Goal: Task Accomplishment & Management: Complete application form

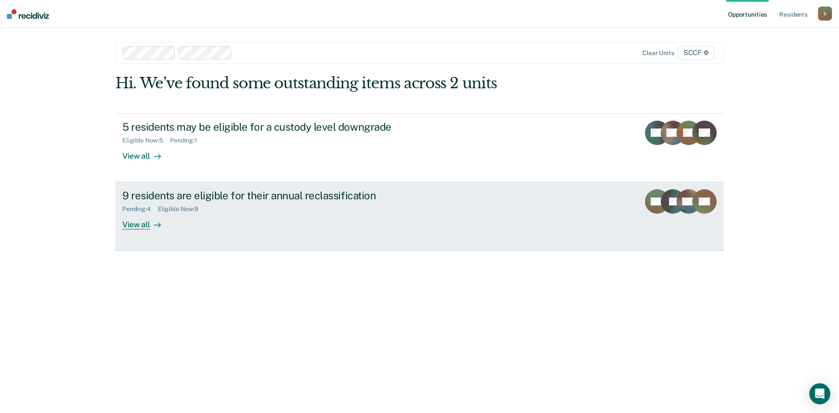
click at [140, 225] on div "View all" at bounding box center [146, 221] width 49 height 17
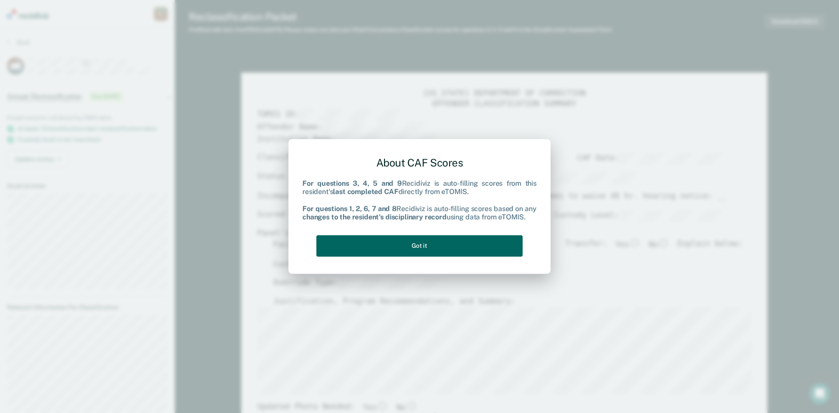
click at [430, 245] on button "Got it" at bounding box center [419, 245] width 206 height 21
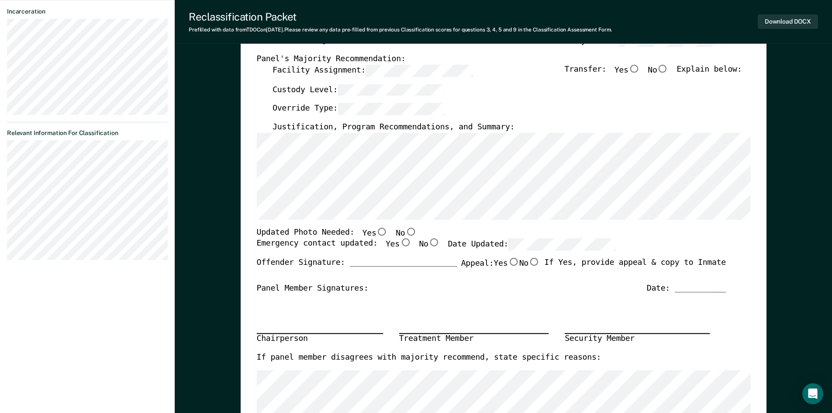
scroll to position [175, 0]
click at [405, 229] on input "No" at bounding box center [410, 231] width 11 height 8
type textarea "x"
radio input "true"
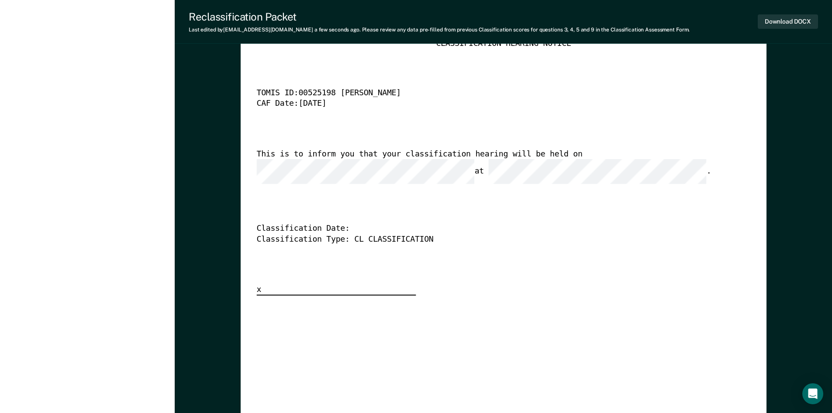
scroll to position [2185, 0]
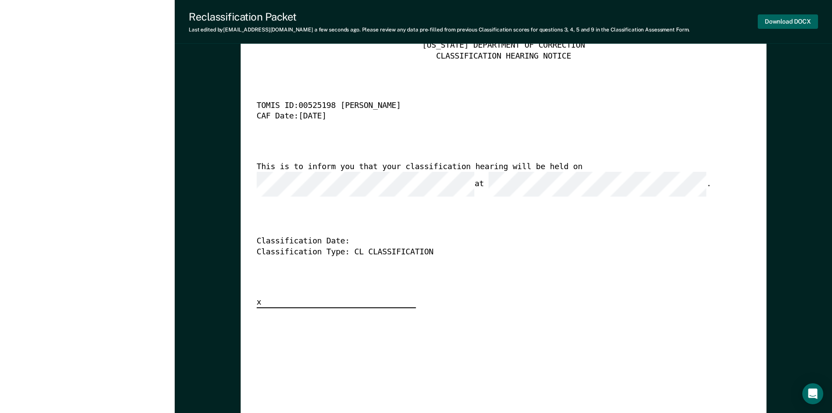
click at [789, 21] on button "Download DOCX" at bounding box center [788, 21] width 60 height 14
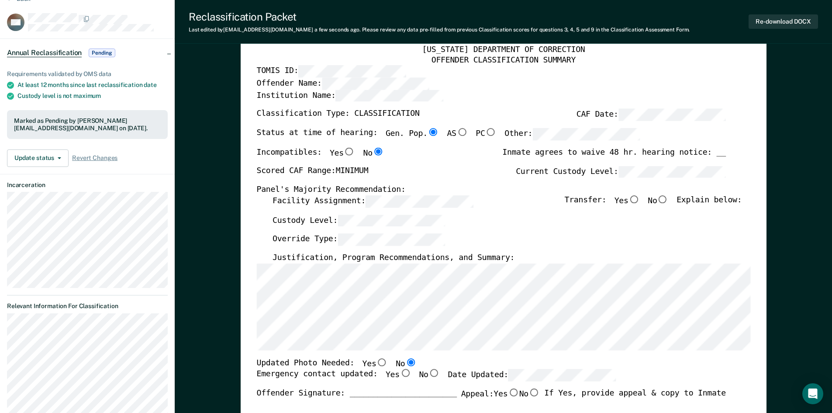
scroll to position [0, 0]
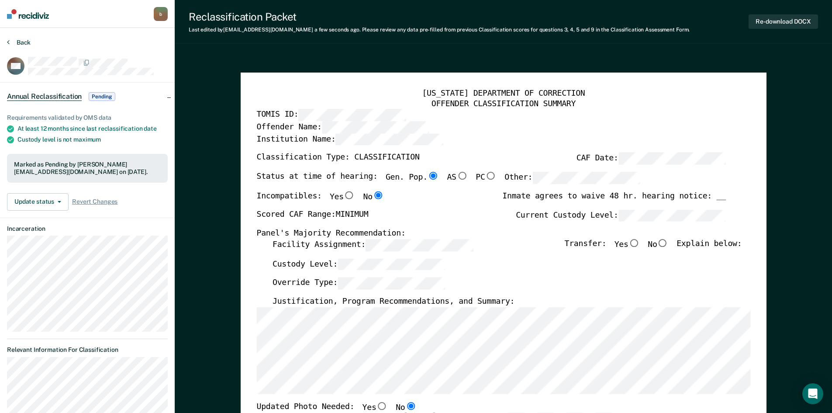
click at [11, 38] on section "Back BM Annual Reclassification Pending Requirements validated by OMS data At l…" at bounding box center [87, 261] width 175 height 467
click at [9, 42] on icon at bounding box center [8, 41] width 3 height 7
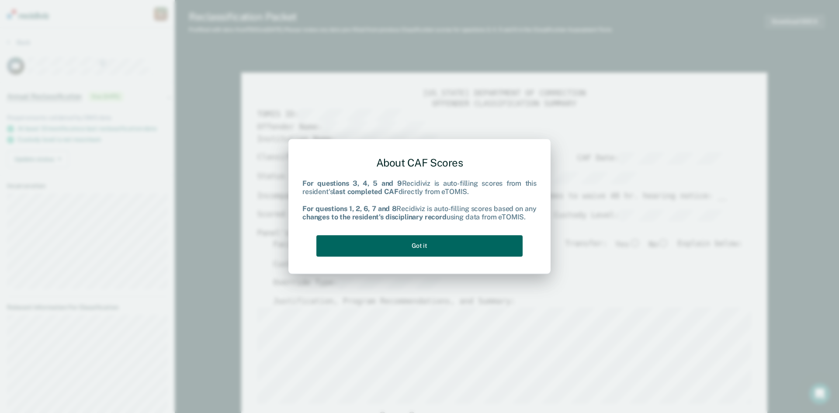
click at [437, 242] on button "Got it" at bounding box center [419, 245] width 206 height 21
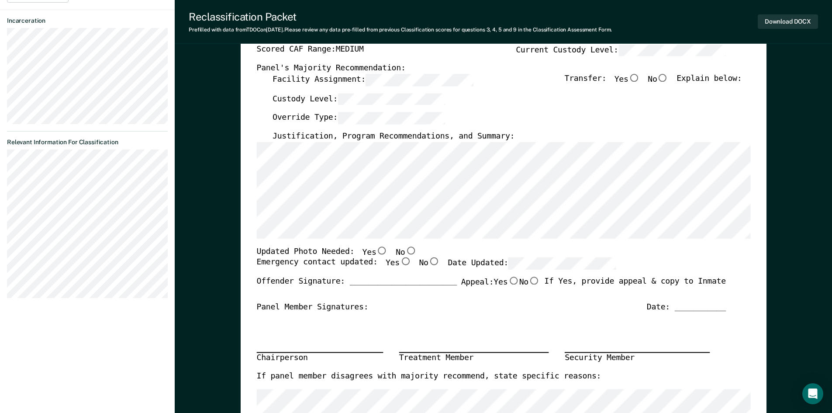
scroll to position [175, 0]
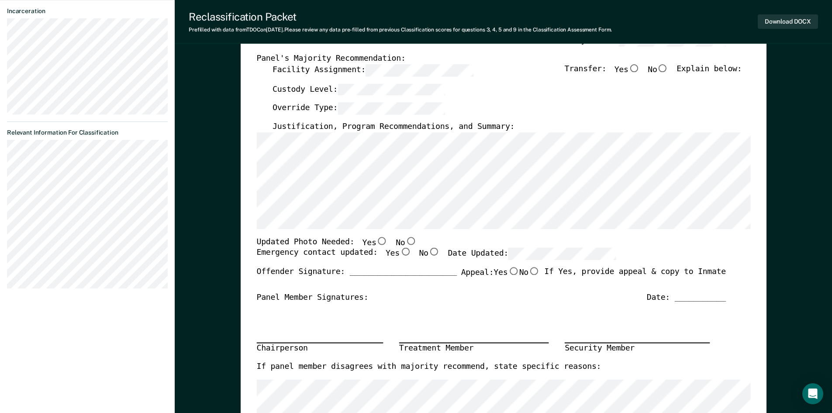
click at [405, 239] on input "No" at bounding box center [410, 241] width 11 height 8
type textarea "x"
radio input "true"
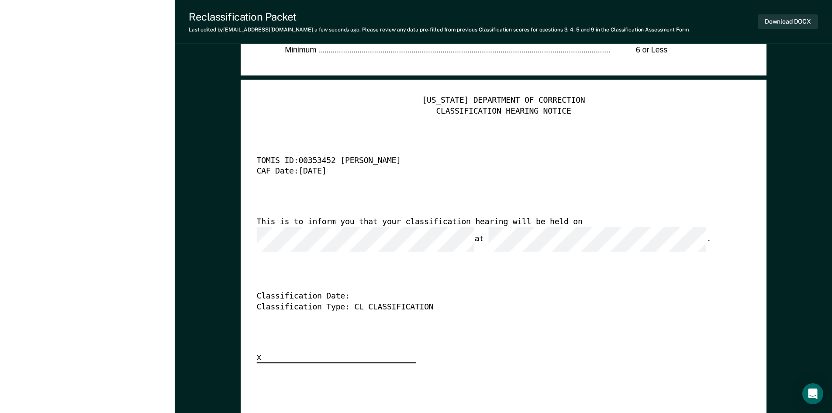
scroll to position [2141, 0]
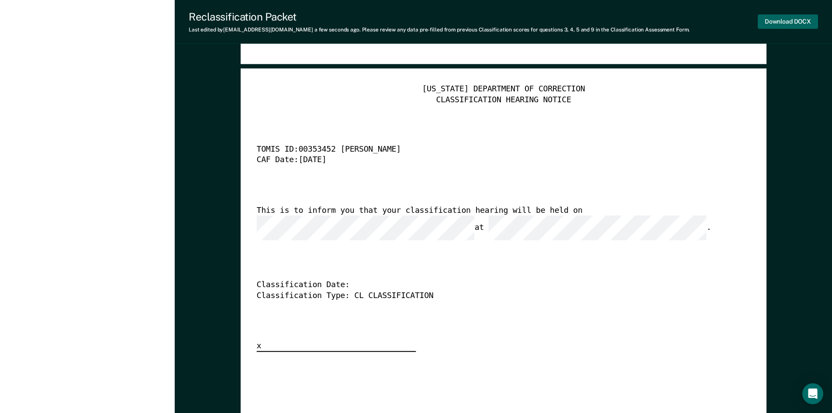
click at [791, 23] on button "Download DOCX" at bounding box center [788, 21] width 60 height 14
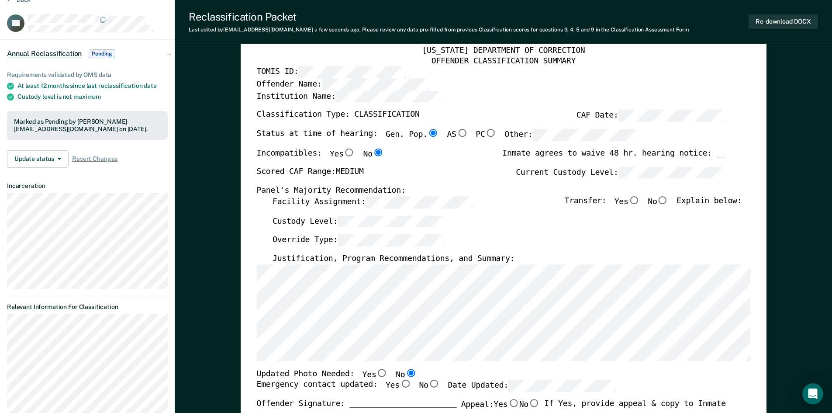
scroll to position [0, 0]
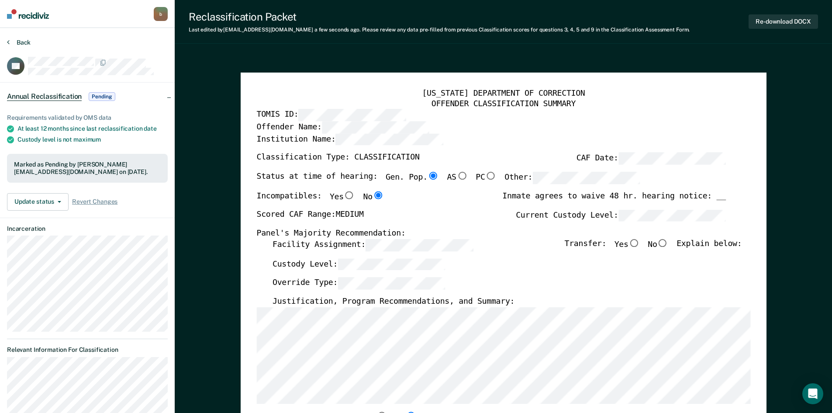
click at [9, 41] on icon at bounding box center [8, 41] width 3 height 7
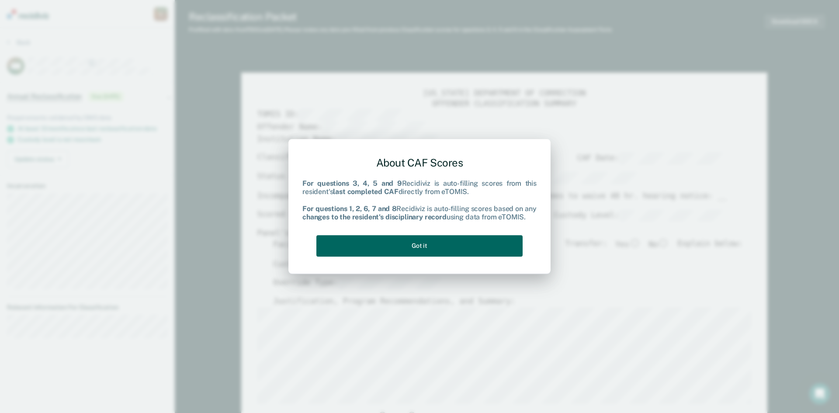
click at [403, 245] on button "Got it" at bounding box center [419, 245] width 206 height 21
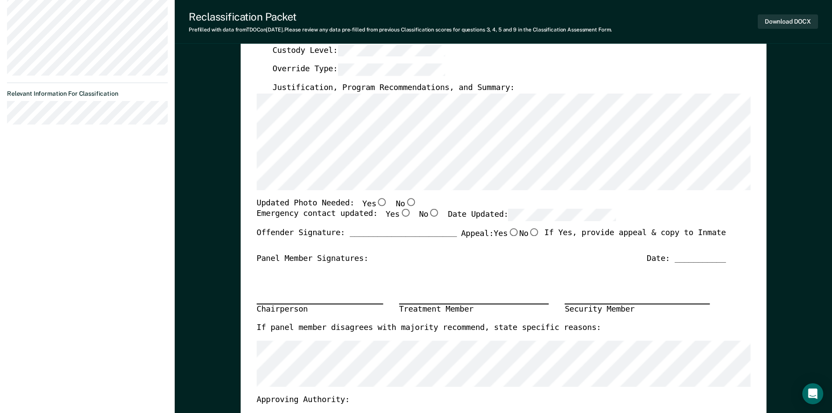
scroll to position [218, 0]
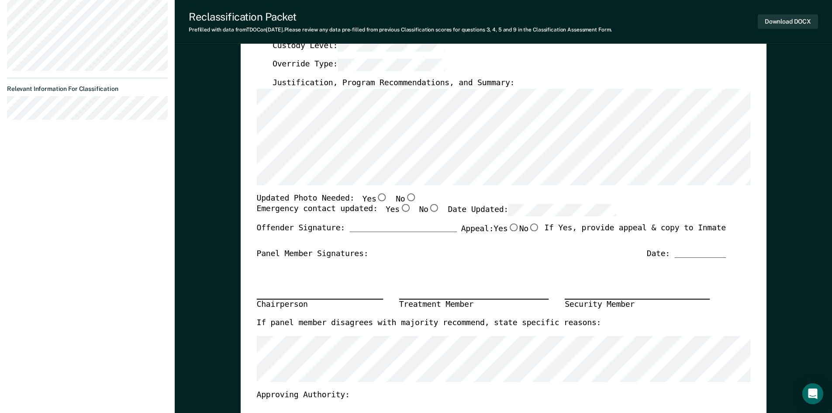
click at [405, 196] on input "No" at bounding box center [410, 197] width 11 height 8
type textarea "x"
radio input "true"
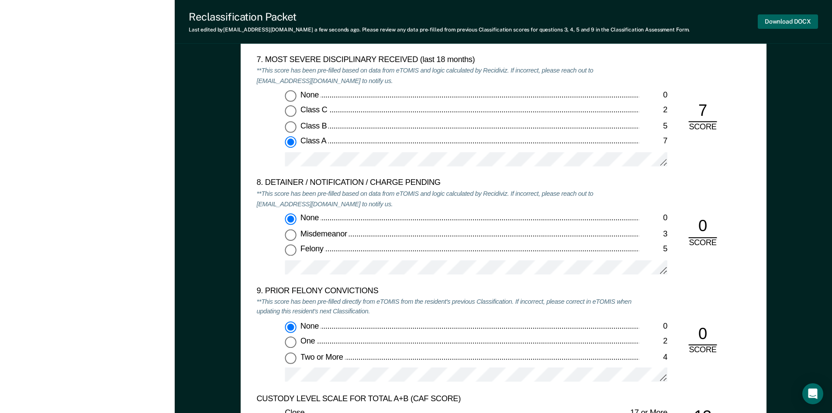
scroll to position [1748, 0]
click at [786, 20] on button "Download DOCX" at bounding box center [788, 21] width 60 height 14
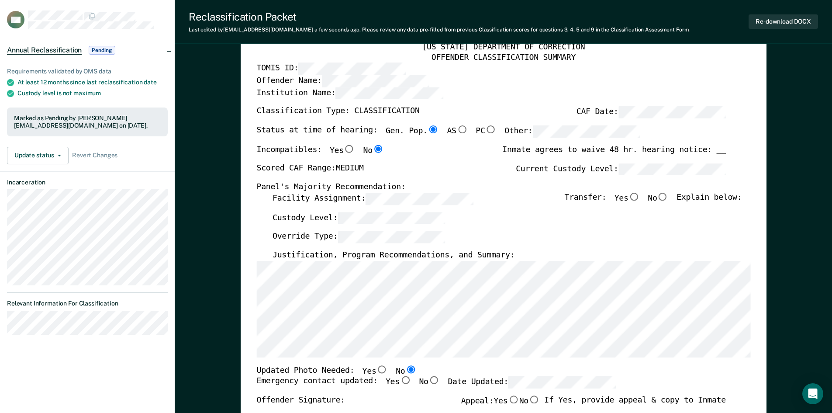
scroll to position [0, 0]
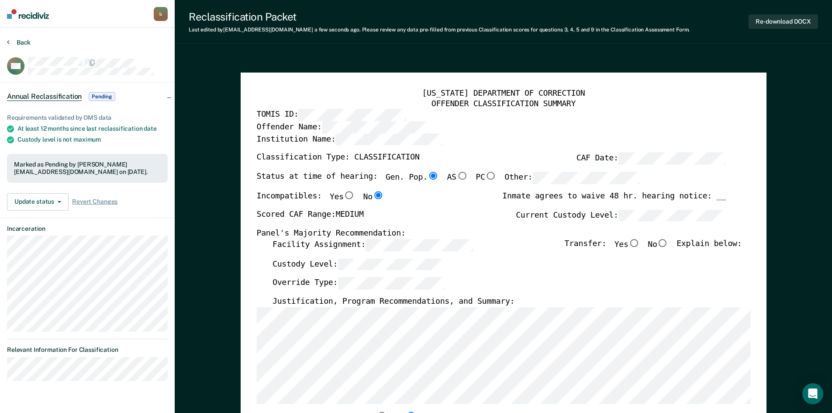
click at [9, 42] on icon at bounding box center [8, 41] width 3 height 7
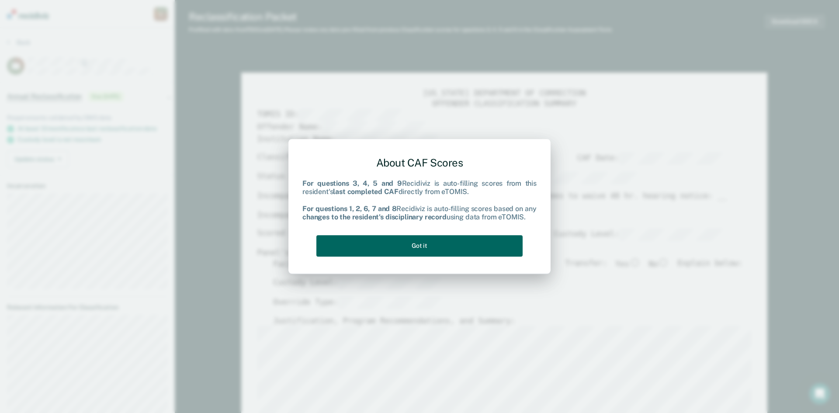
click at [416, 246] on button "Got it" at bounding box center [419, 245] width 206 height 21
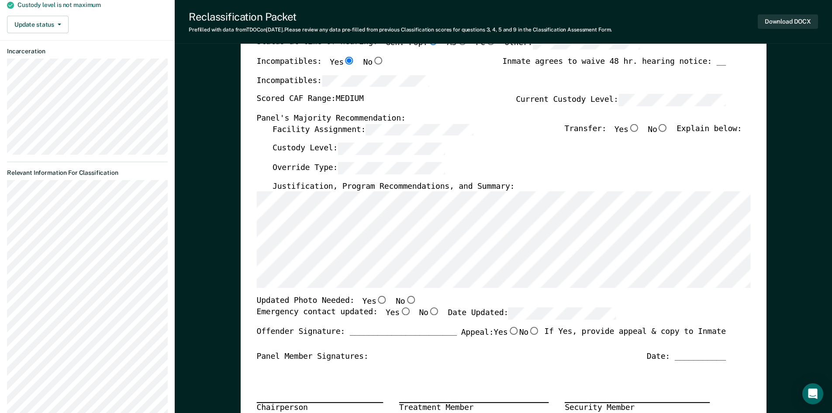
scroll to position [175, 0]
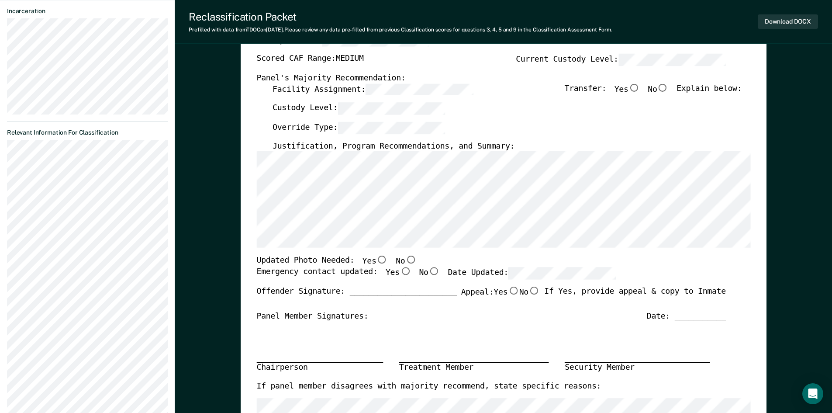
click at [376, 259] on input "Yes" at bounding box center [381, 260] width 11 height 8
type textarea "x"
radio input "true"
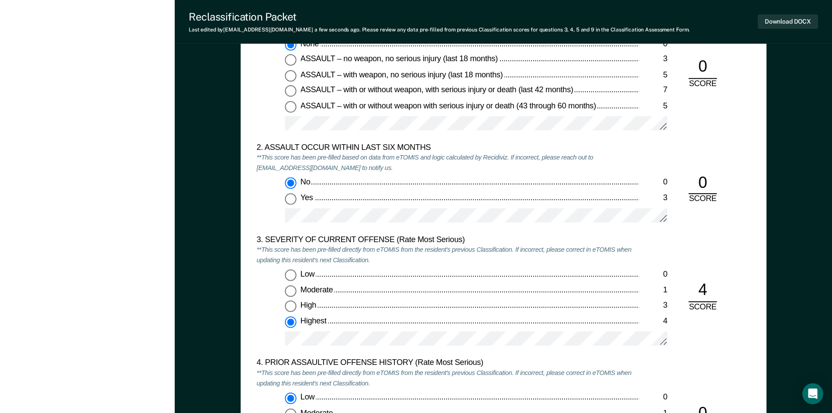
scroll to position [918, 0]
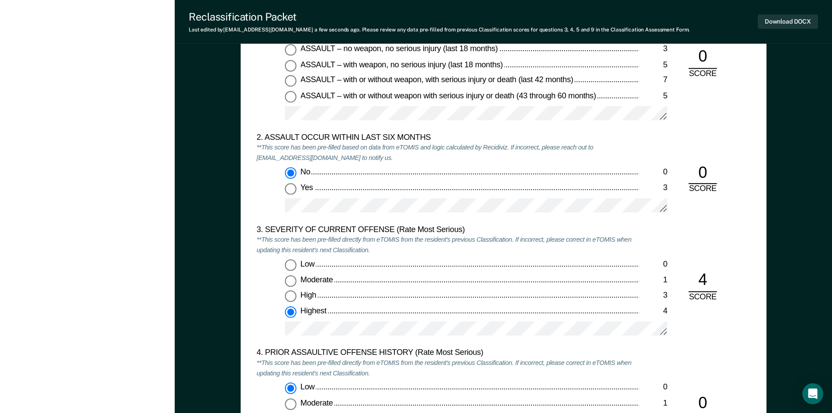
click at [294, 293] on input "High 3" at bounding box center [290, 296] width 11 height 11
type textarea "x"
radio input "true"
radio input "false"
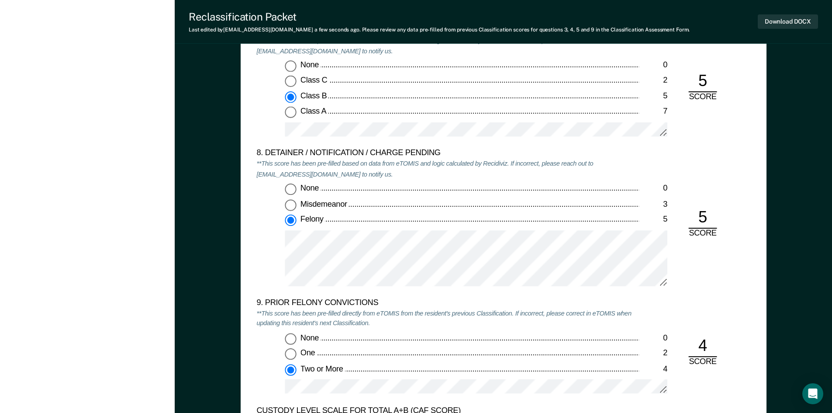
scroll to position [1792, 0]
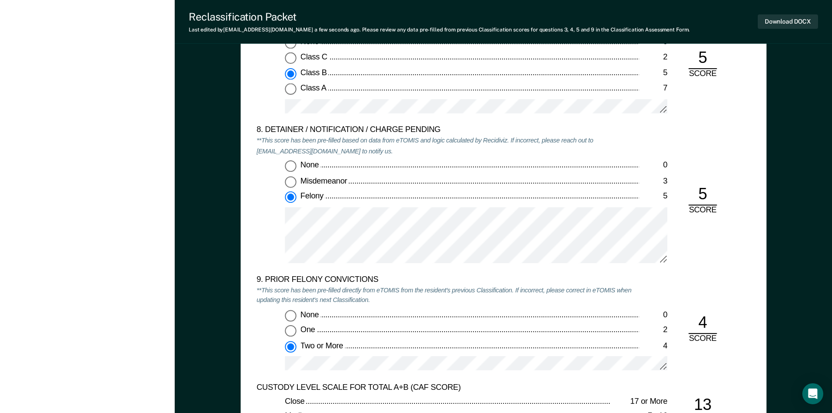
click at [289, 167] on input "None 0" at bounding box center [290, 165] width 11 height 11
type textarea "x"
radio input "true"
radio input "false"
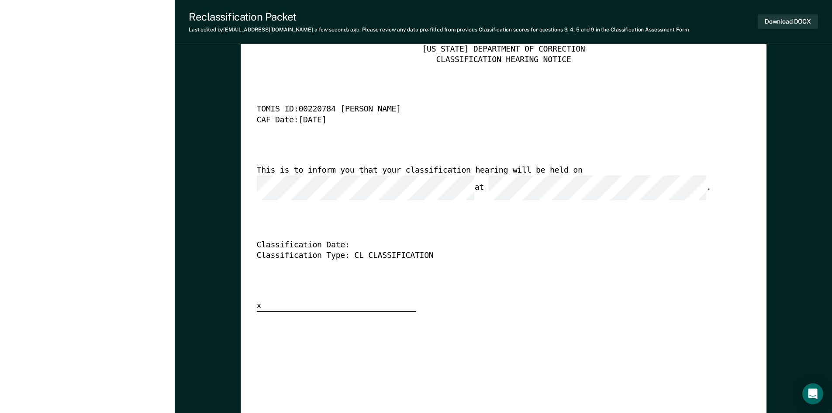
scroll to position [2185, 0]
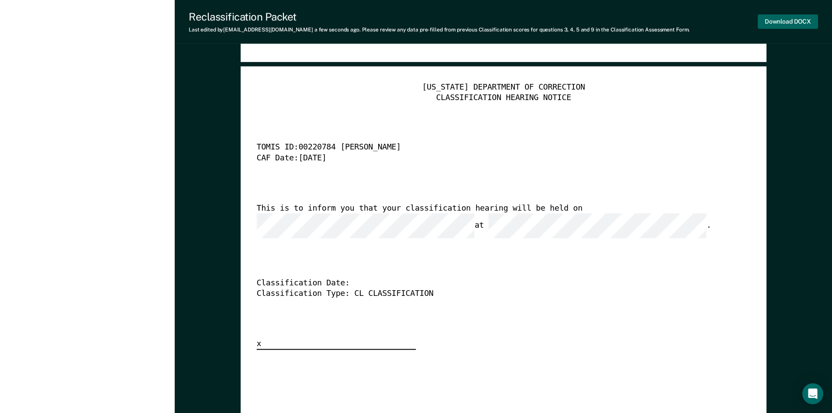
click at [798, 21] on button "Download DOCX" at bounding box center [788, 21] width 60 height 14
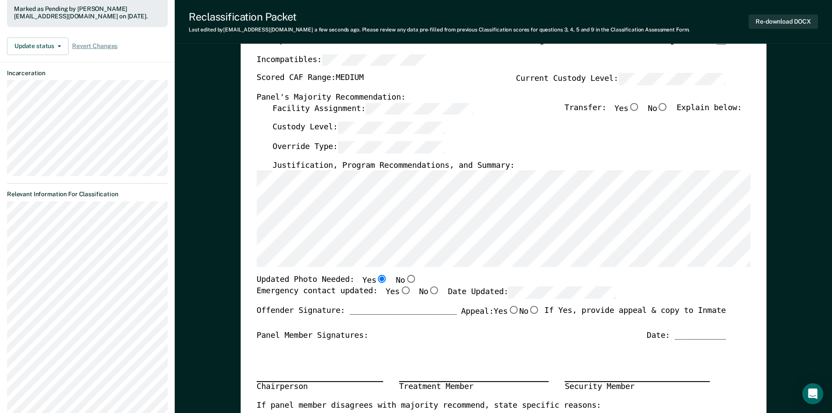
scroll to position [0, 0]
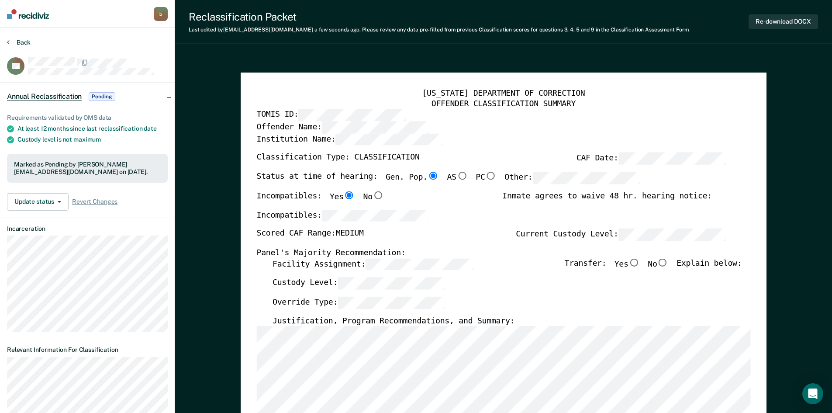
click at [11, 42] on button "Back" at bounding box center [19, 42] width 24 height 8
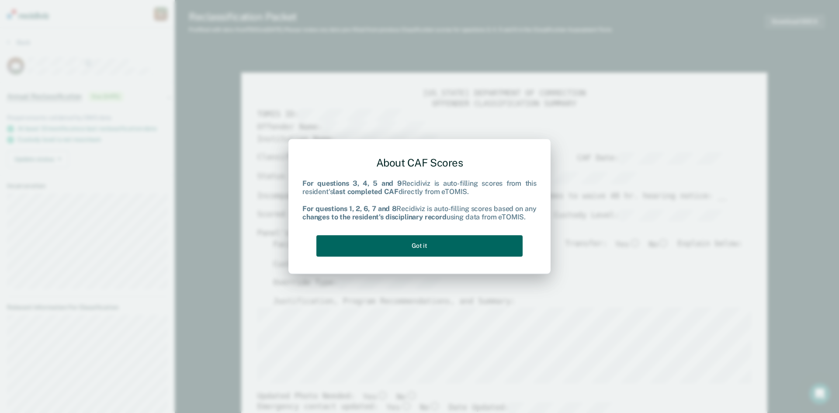
click at [436, 245] on button "Got it" at bounding box center [419, 245] width 206 height 21
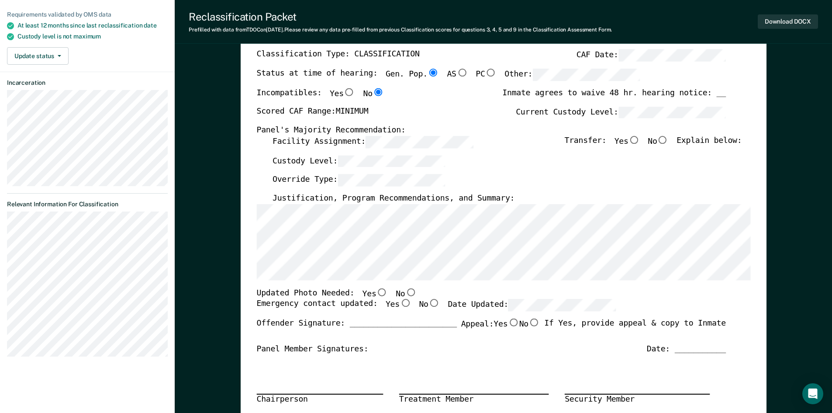
scroll to position [131, 0]
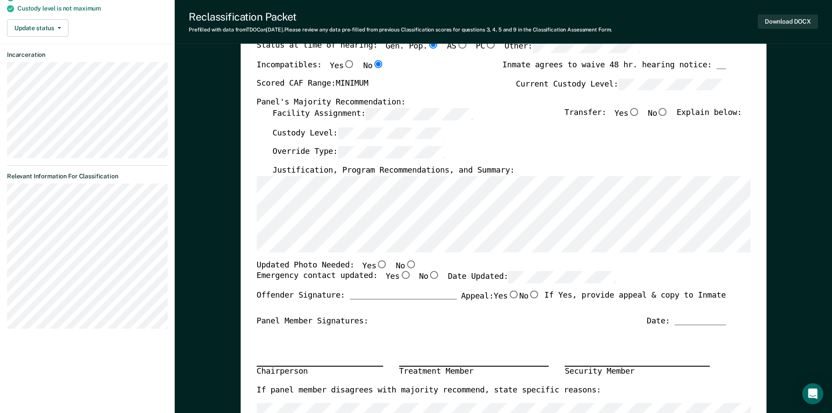
click at [405, 264] on input "No" at bounding box center [410, 264] width 11 height 8
type textarea "x"
radio input "true"
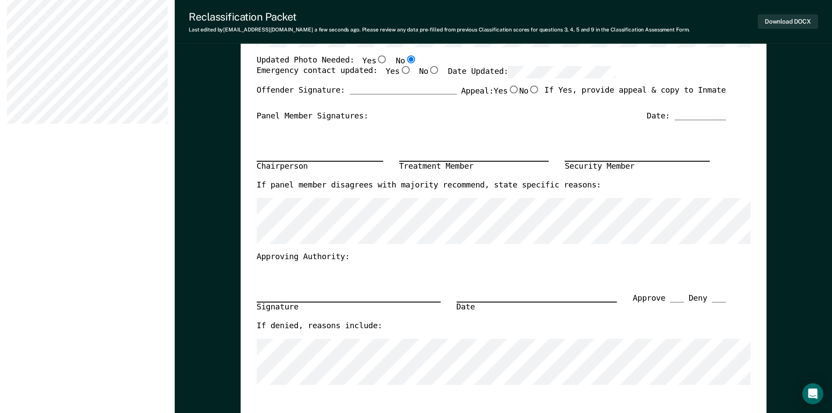
scroll to position [306, 0]
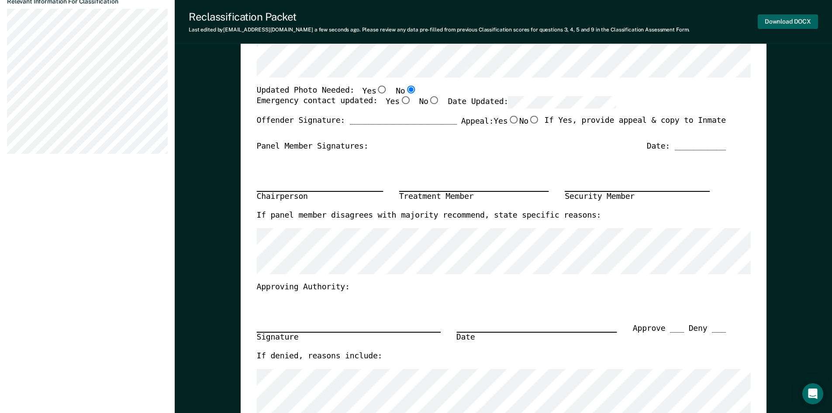
click at [790, 23] on button "Download DOCX" at bounding box center [788, 21] width 60 height 14
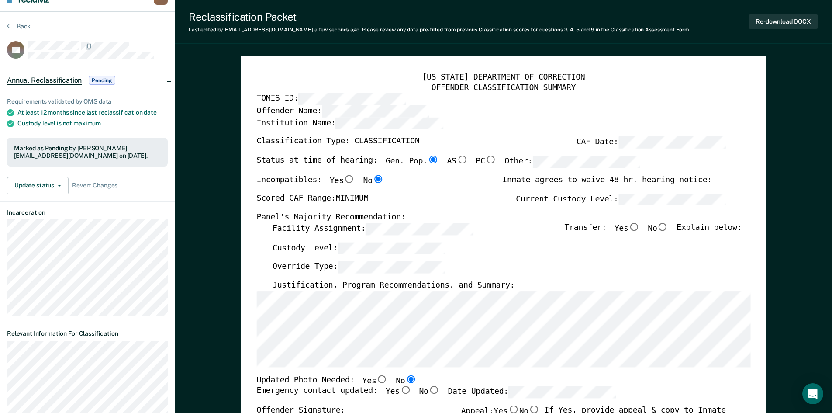
scroll to position [0, 0]
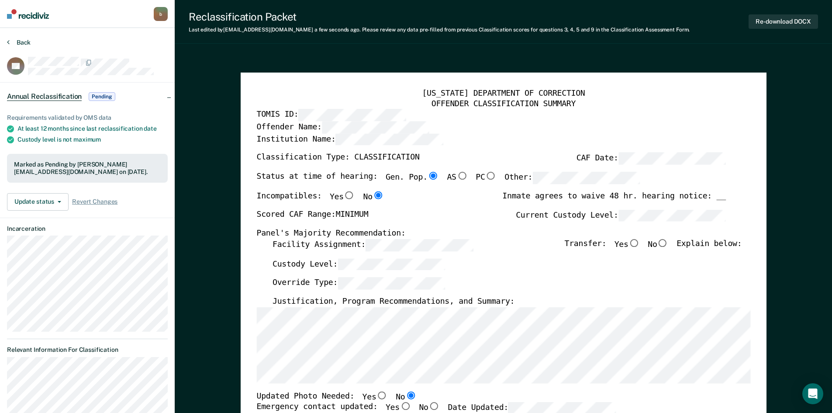
click at [13, 39] on button "Back" at bounding box center [19, 42] width 24 height 8
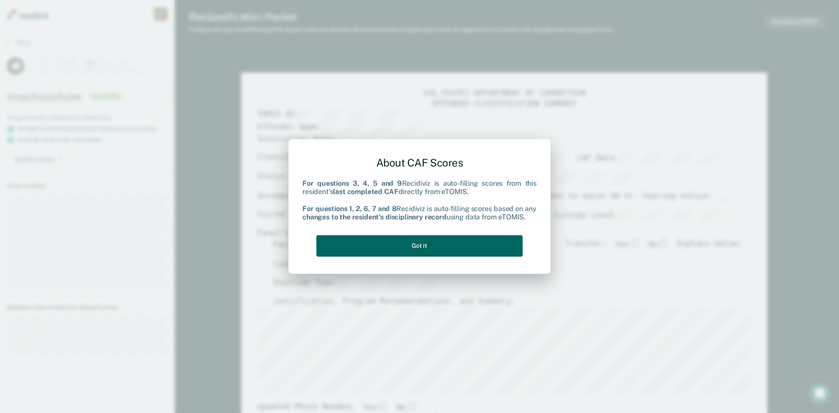
click at [419, 242] on button "Got it" at bounding box center [419, 245] width 206 height 21
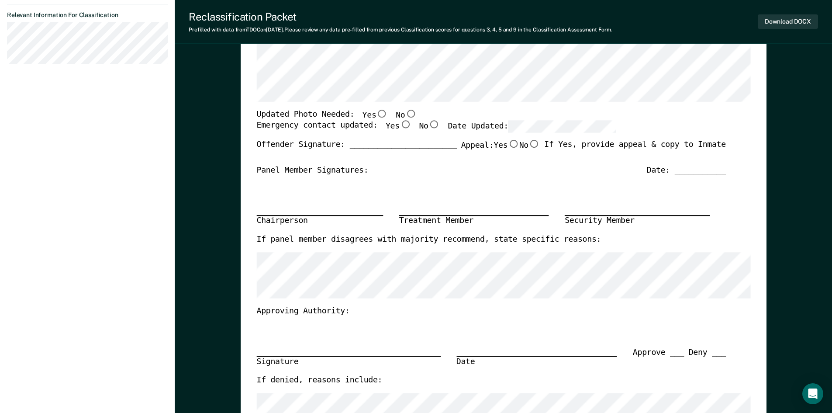
scroll to position [306, 0]
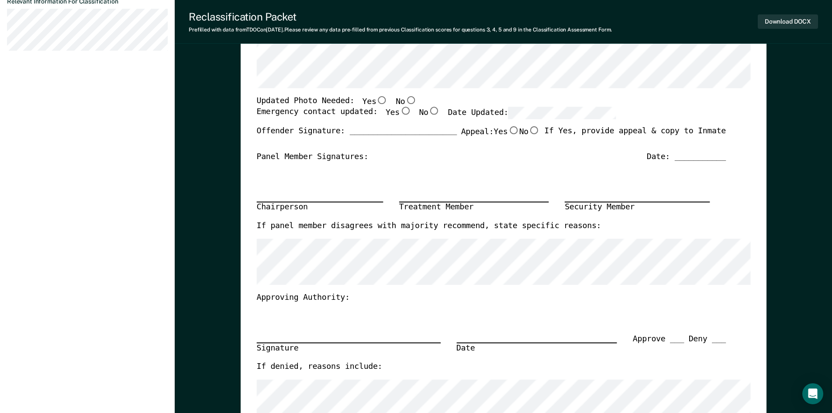
click at [405, 99] on input "No" at bounding box center [410, 100] width 11 height 8
type textarea "x"
radio input "true"
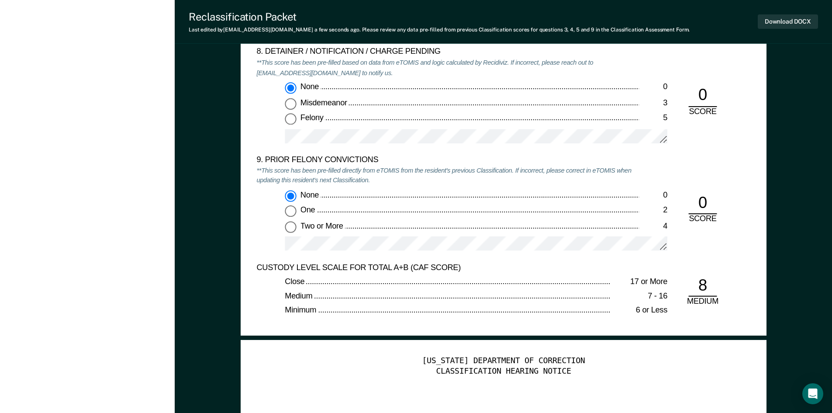
scroll to position [1879, 0]
click at [780, 23] on button "Download DOCX" at bounding box center [788, 21] width 60 height 14
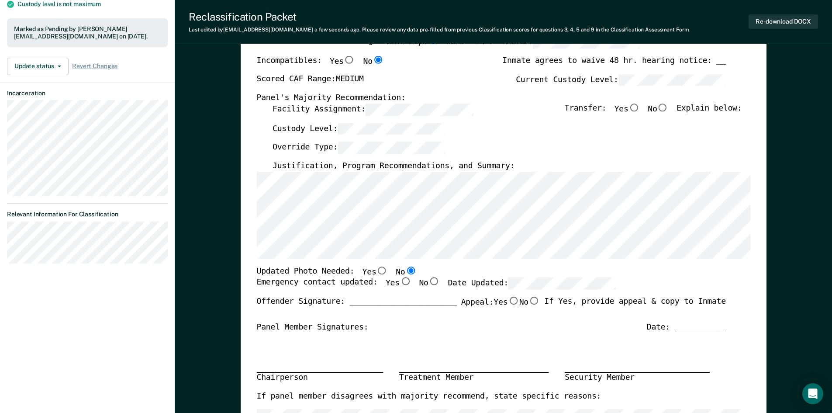
scroll to position [0, 0]
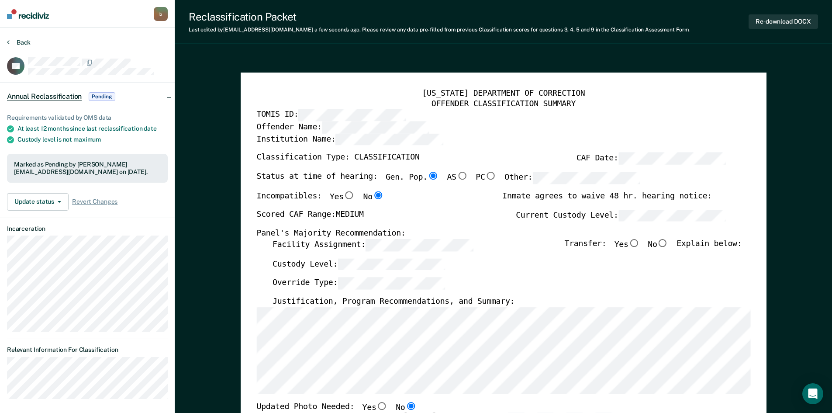
click at [12, 43] on button "Back" at bounding box center [19, 42] width 24 height 8
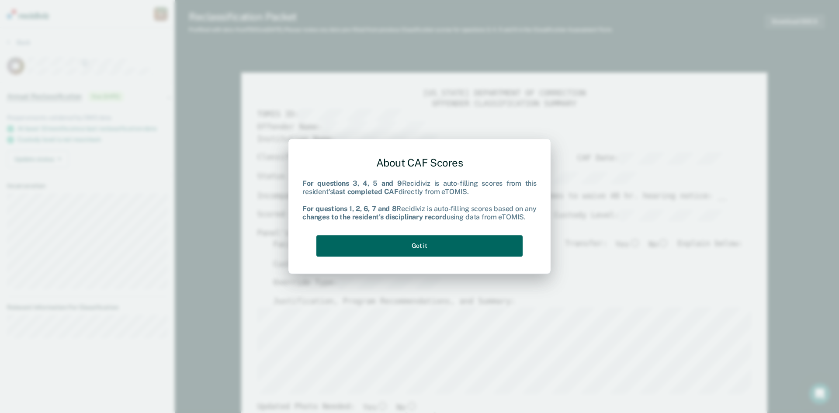
click at [430, 243] on button "Got it" at bounding box center [419, 245] width 206 height 21
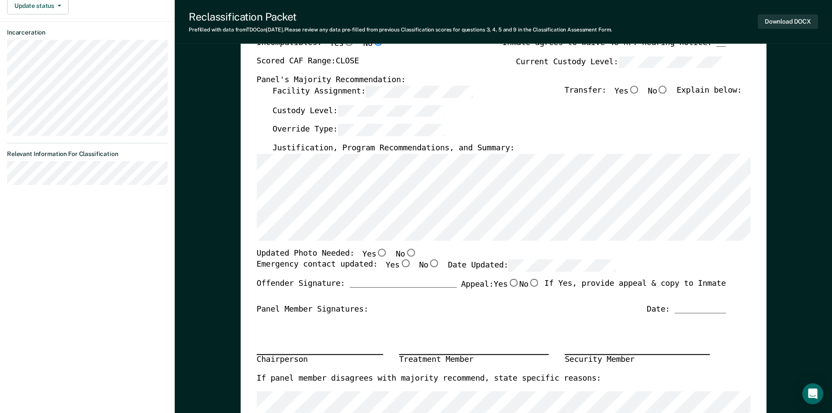
scroll to position [175, 0]
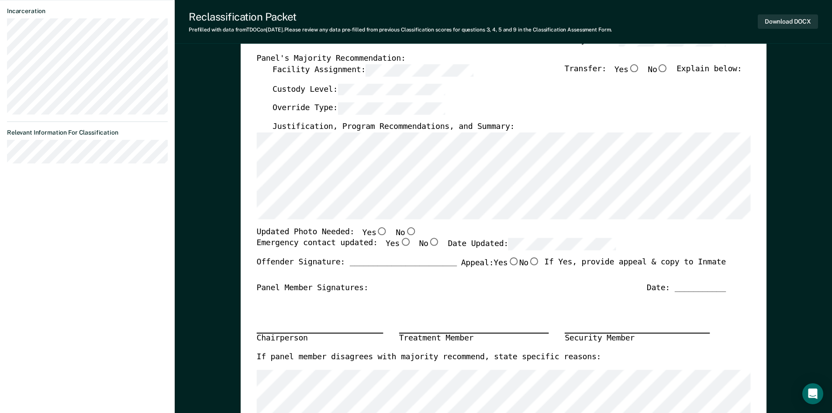
click at [405, 229] on input "No" at bounding box center [410, 231] width 11 height 8
type textarea "x"
radio input "true"
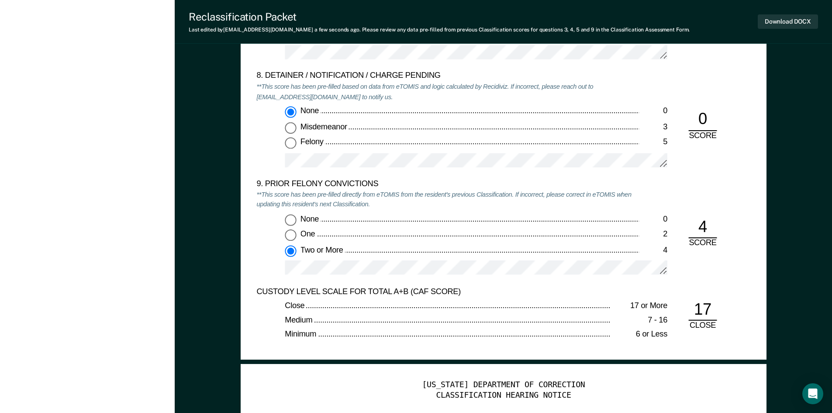
scroll to position [1835, 0]
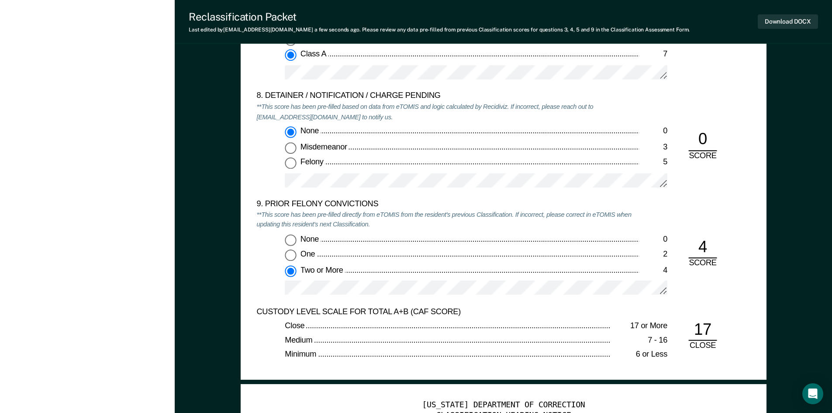
click at [291, 255] on input "One 2" at bounding box center [290, 255] width 11 height 11
type textarea "x"
radio input "true"
radio input "false"
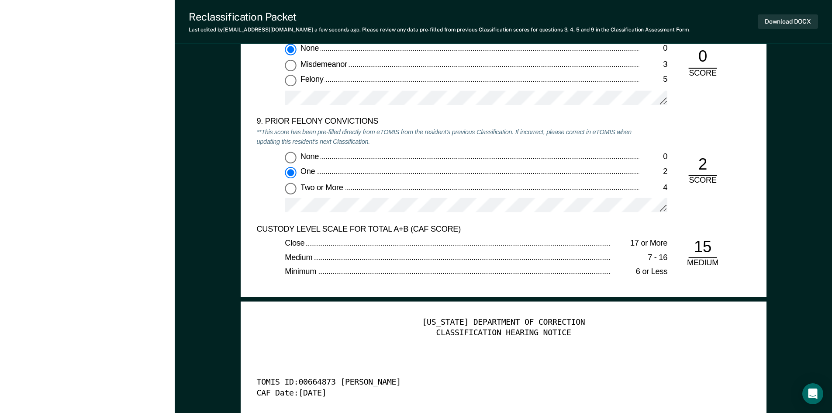
scroll to position [1923, 0]
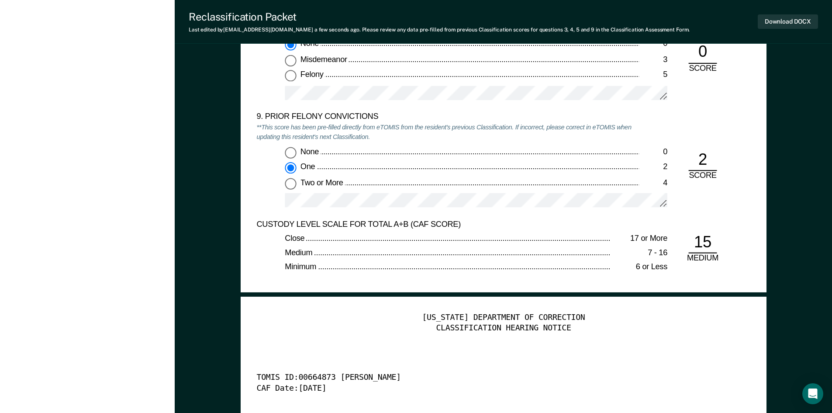
click at [290, 183] on input "Two or More 4" at bounding box center [290, 182] width 11 height 11
type textarea "x"
radio input "false"
radio input "true"
click at [290, 164] on input "One 2" at bounding box center [290, 167] width 11 height 11
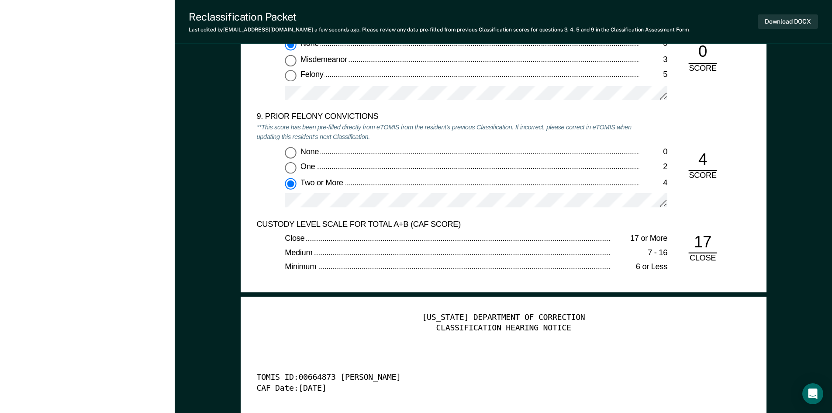
type textarea "x"
radio input "true"
radio input "false"
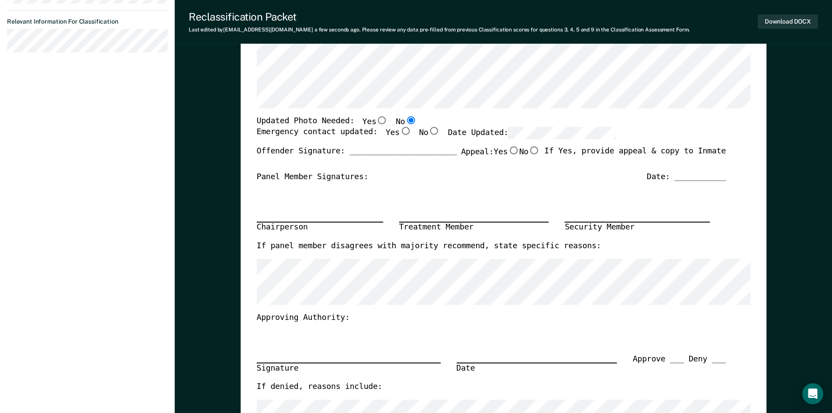
scroll to position [262, 0]
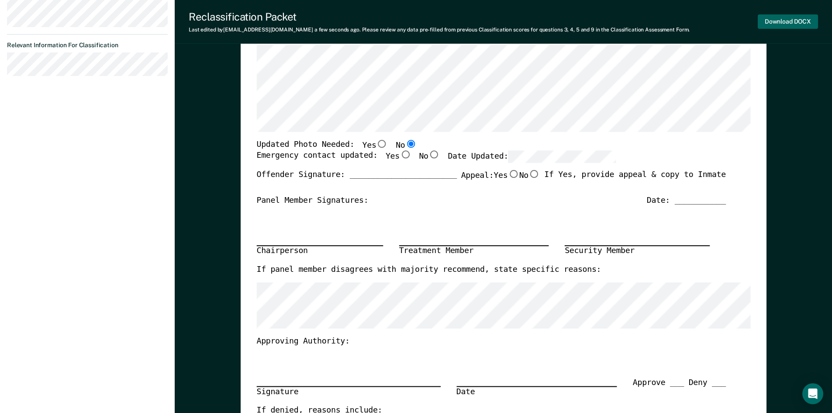
click at [784, 21] on button "Download DOCX" at bounding box center [788, 21] width 60 height 14
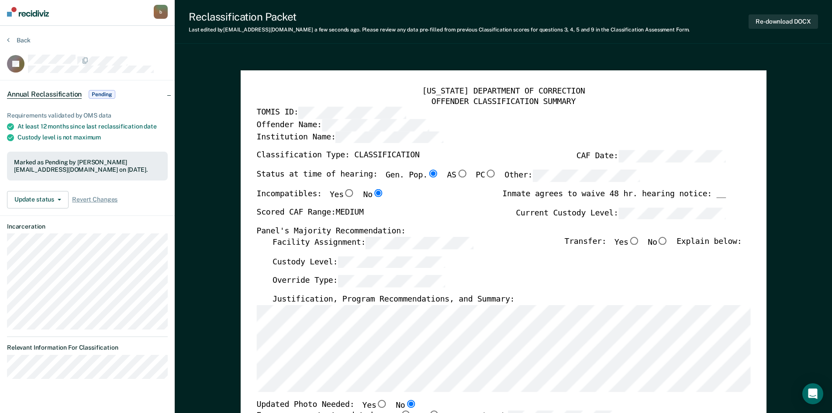
scroll to position [0, 0]
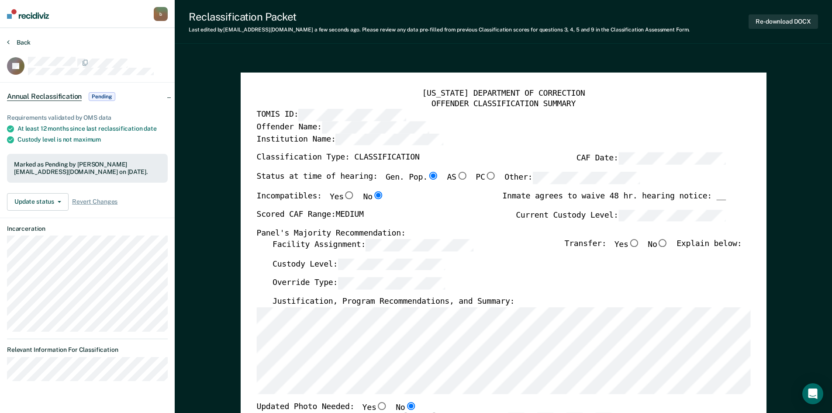
click at [12, 40] on button "Back" at bounding box center [19, 42] width 24 height 8
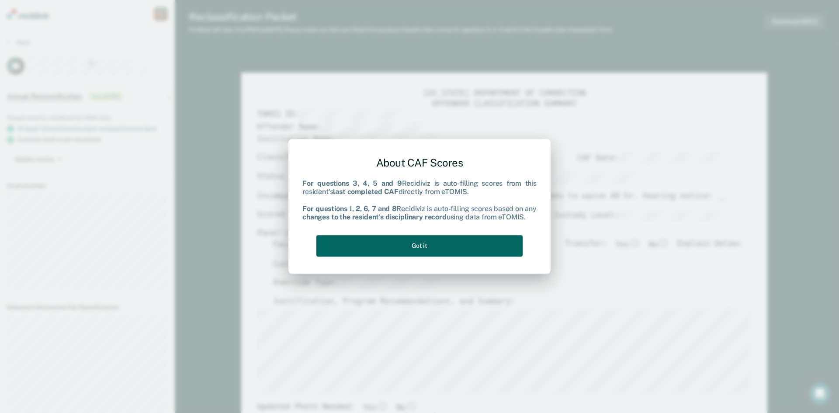
click at [412, 246] on button "Got it" at bounding box center [419, 245] width 206 height 21
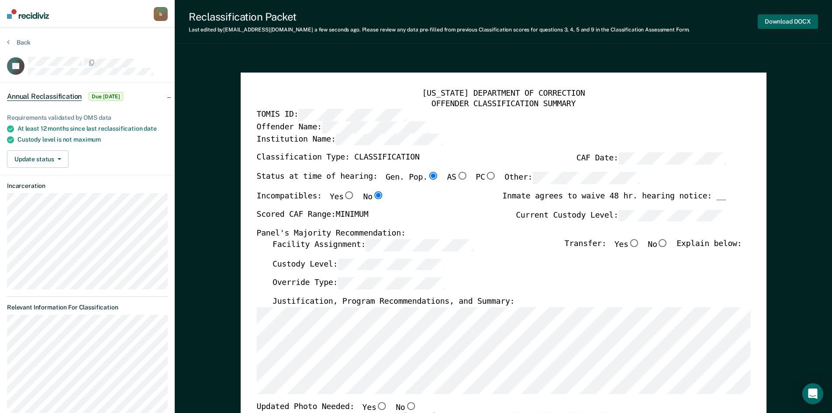
click at [786, 22] on button "Download DOCX" at bounding box center [788, 21] width 60 height 14
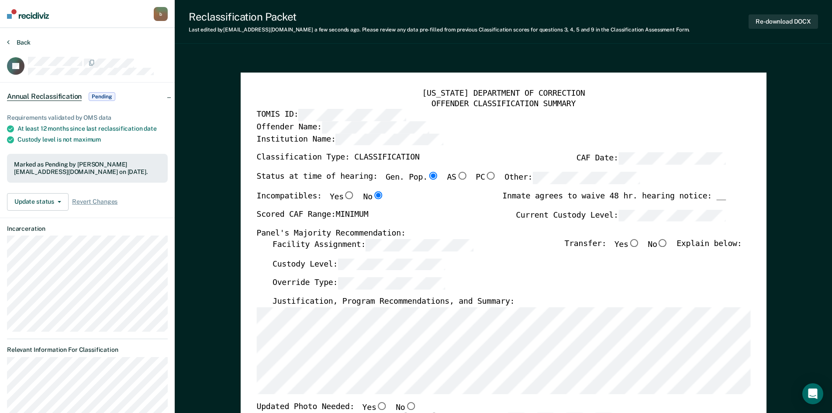
click at [8, 41] on icon at bounding box center [8, 41] width 3 height 7
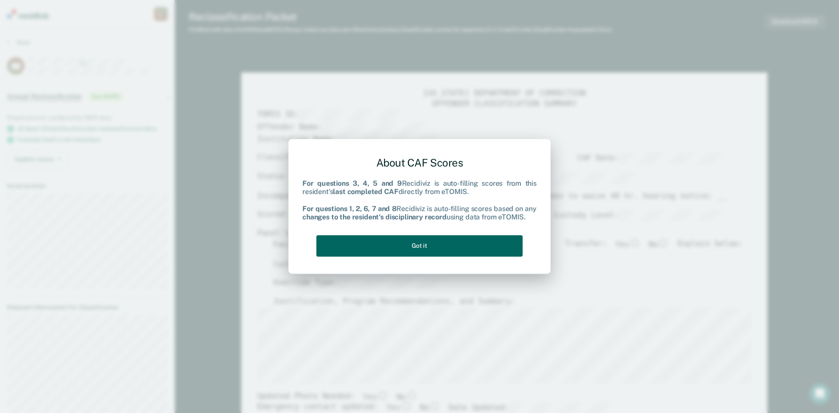
click at [433, 241] on button "Got it" at bounding box center [419, 245] width 206 height 21
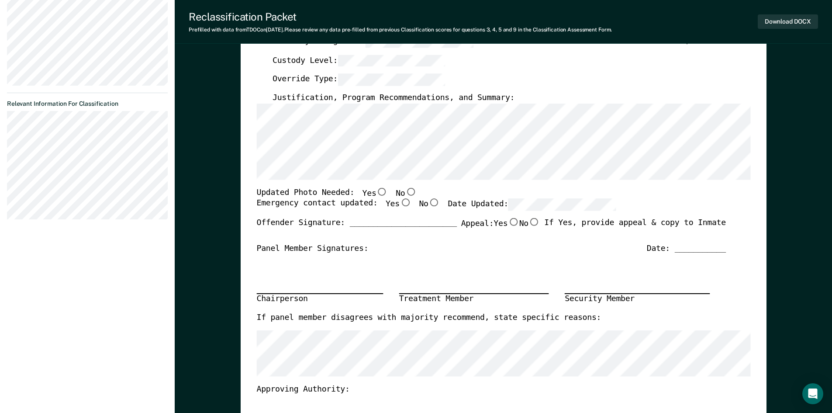
scroll to position [218, 0]
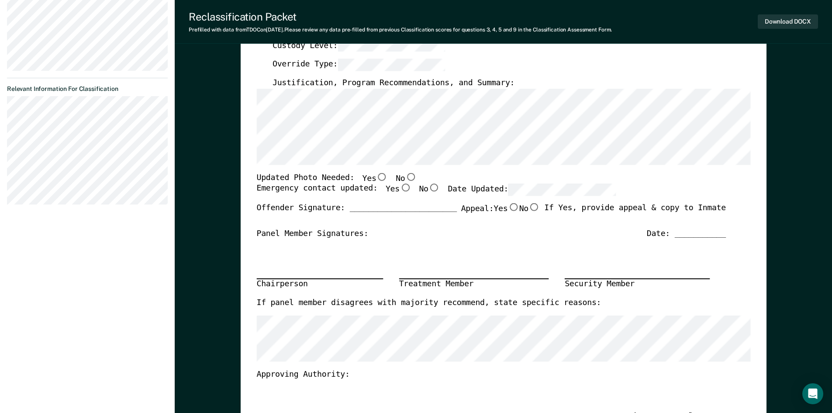
click at [405, 175] on input "No" at bounding box center [410, 177] width 11 height 8
type textarea "x"
radio input "true"
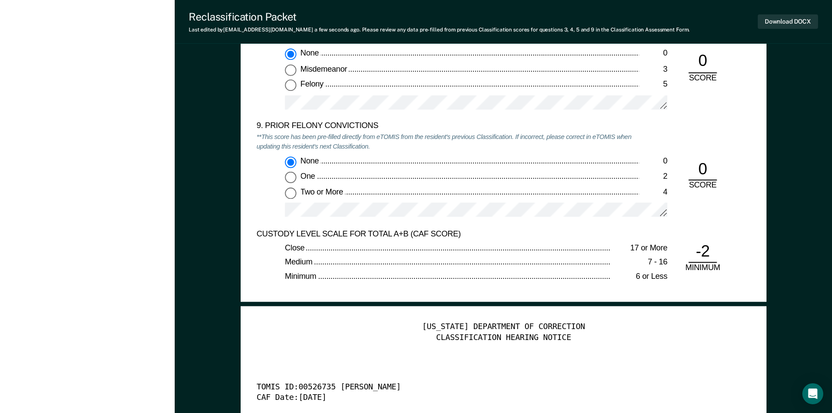
scroll to position [1923, 0]
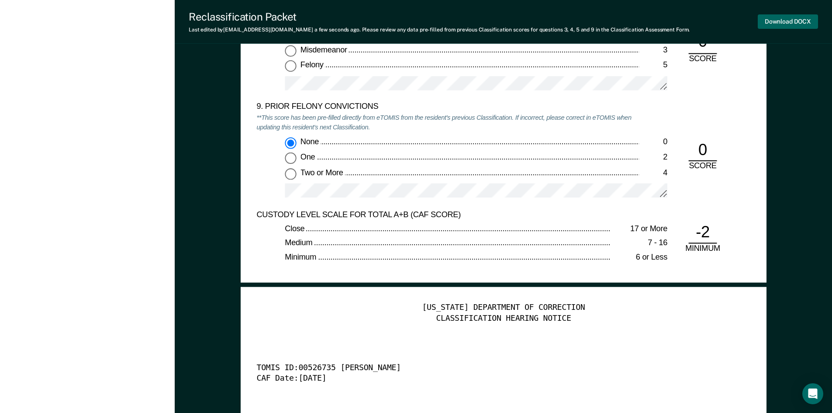
click at [780, 17] on button "Download DOCX" at bounding box center [788, 21] width 60 height 14
type textarea "x"
